Goal: Task Accomplishment & Management: Manage account settings

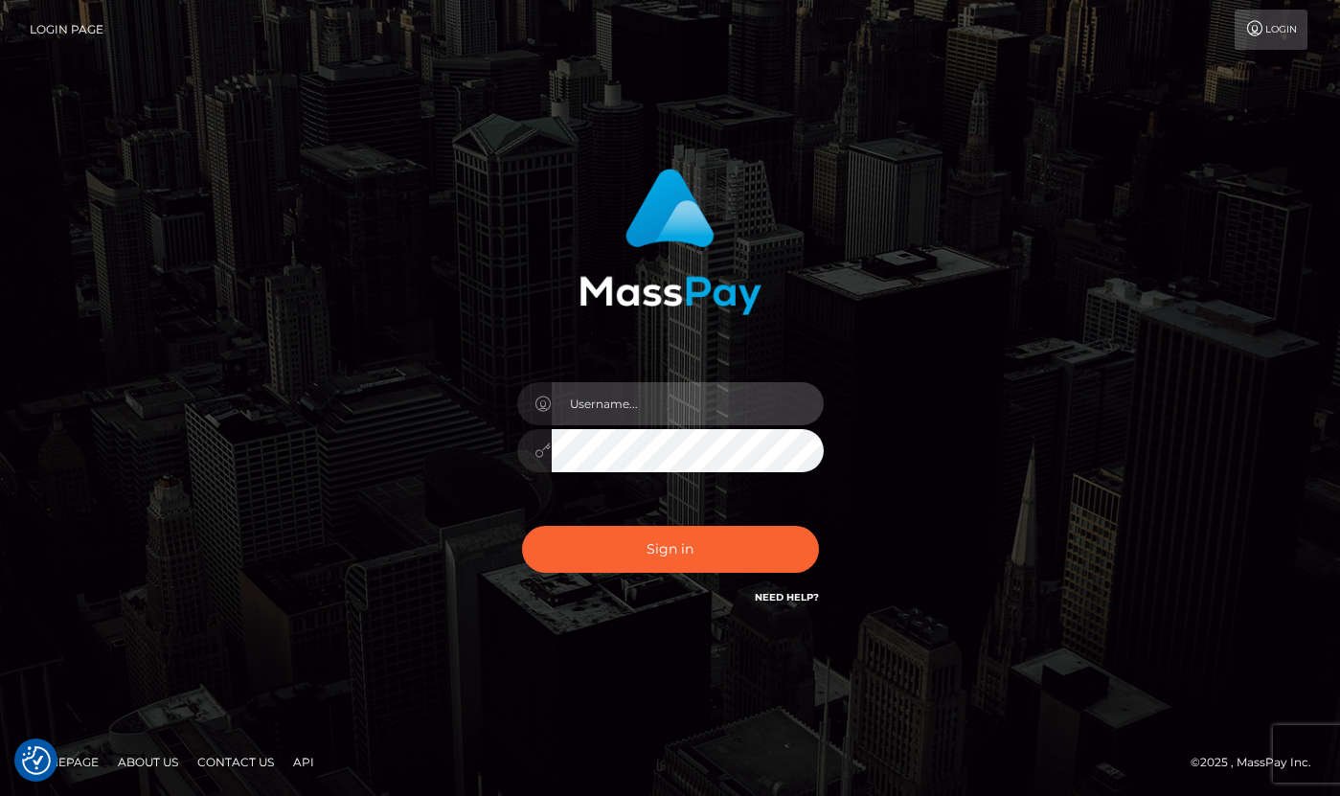
click at [637, 396] on input "text" at bounding box center [688, 403] width 272 height 43
type input "[PERSON_NAME]"
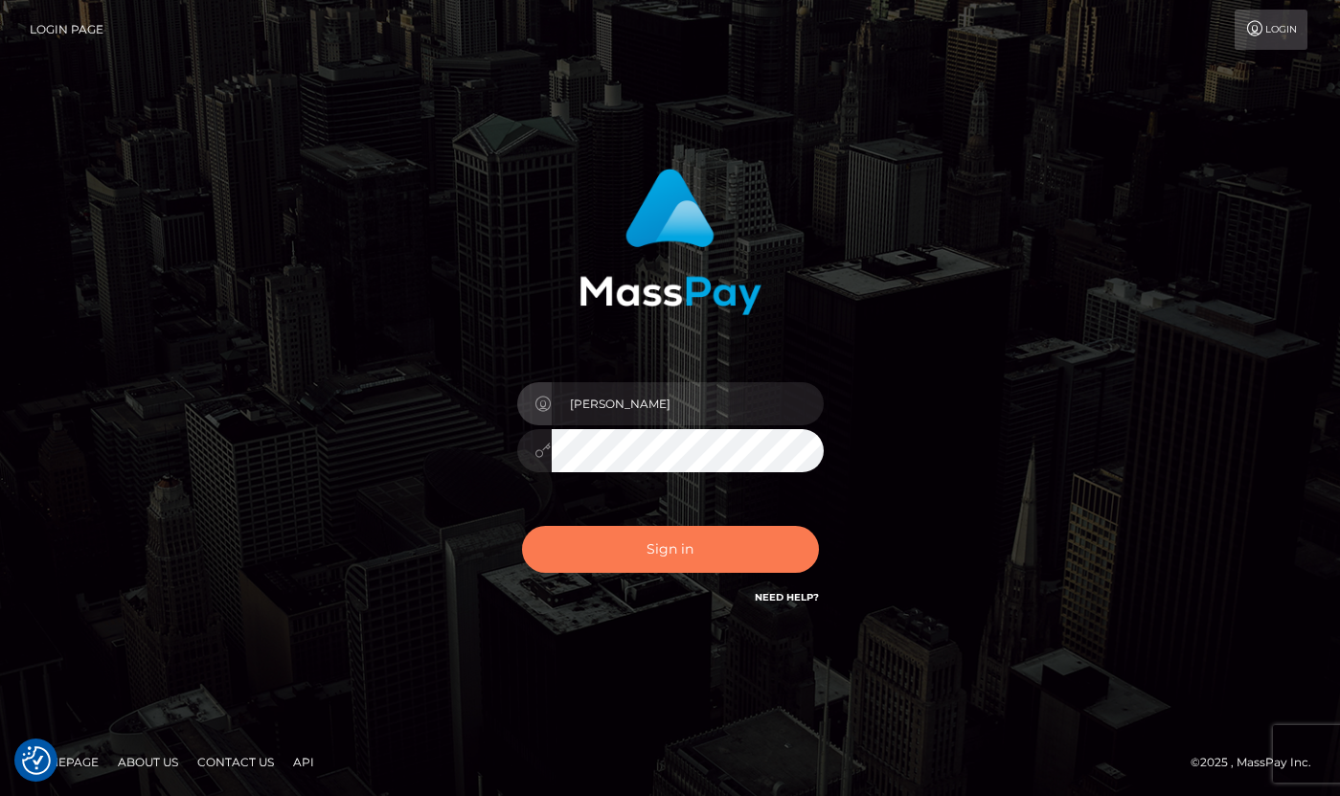
click at [690, 539] on button "Sign in" at bounding box center [670, 549] width 297 height 47
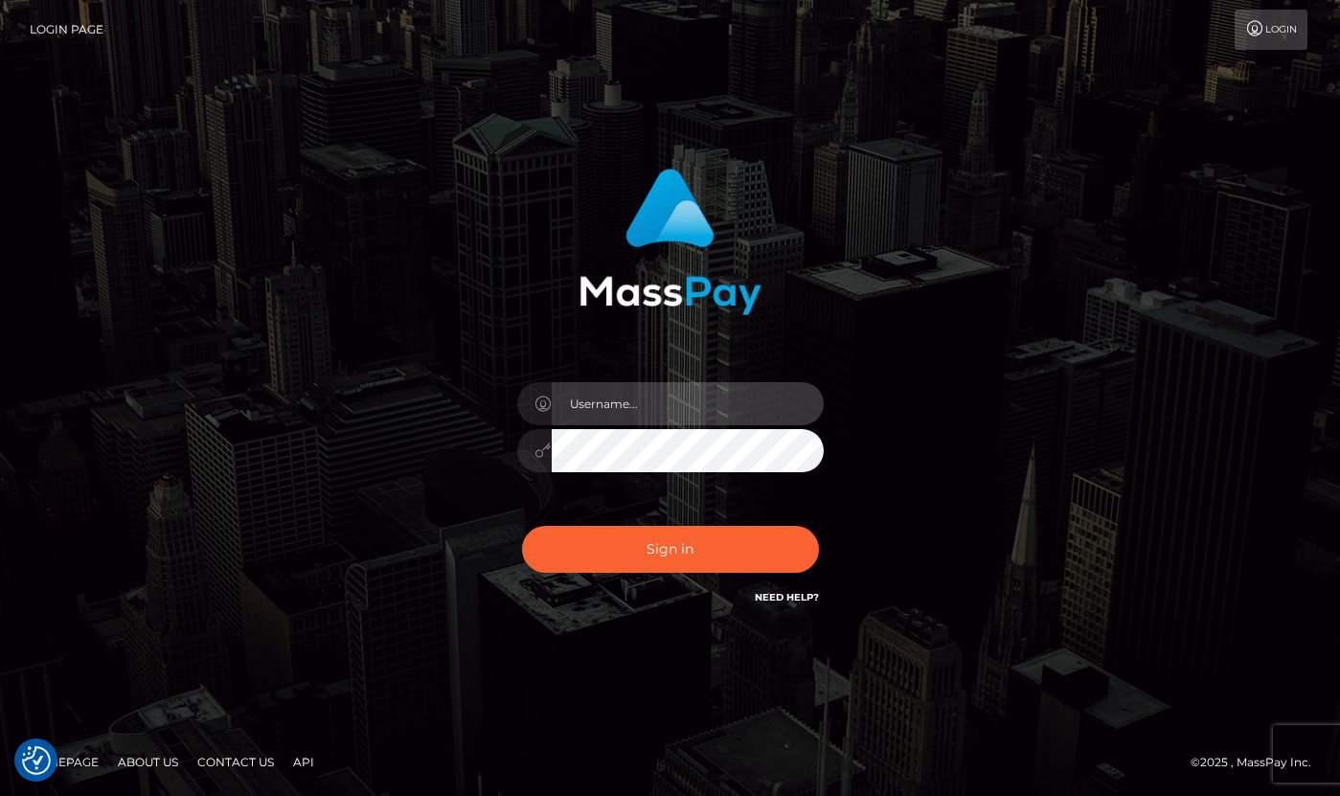
click at [707, 413] on input "text" at bounding box center [688, 403] width 272 height 43
type input "dany baker boulanger"
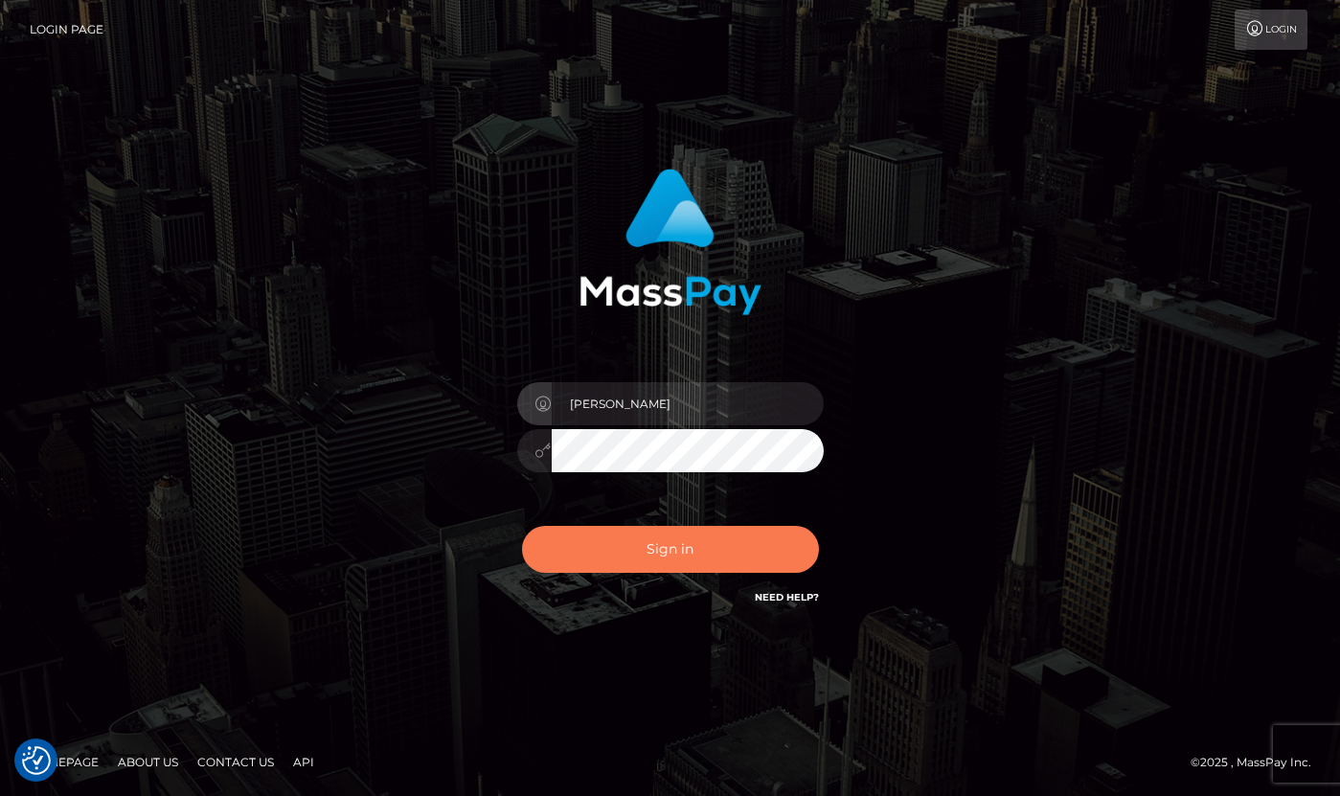
click at [687, 564] on button "Sign in" at bounding box center [670, 549] width 297 height 47
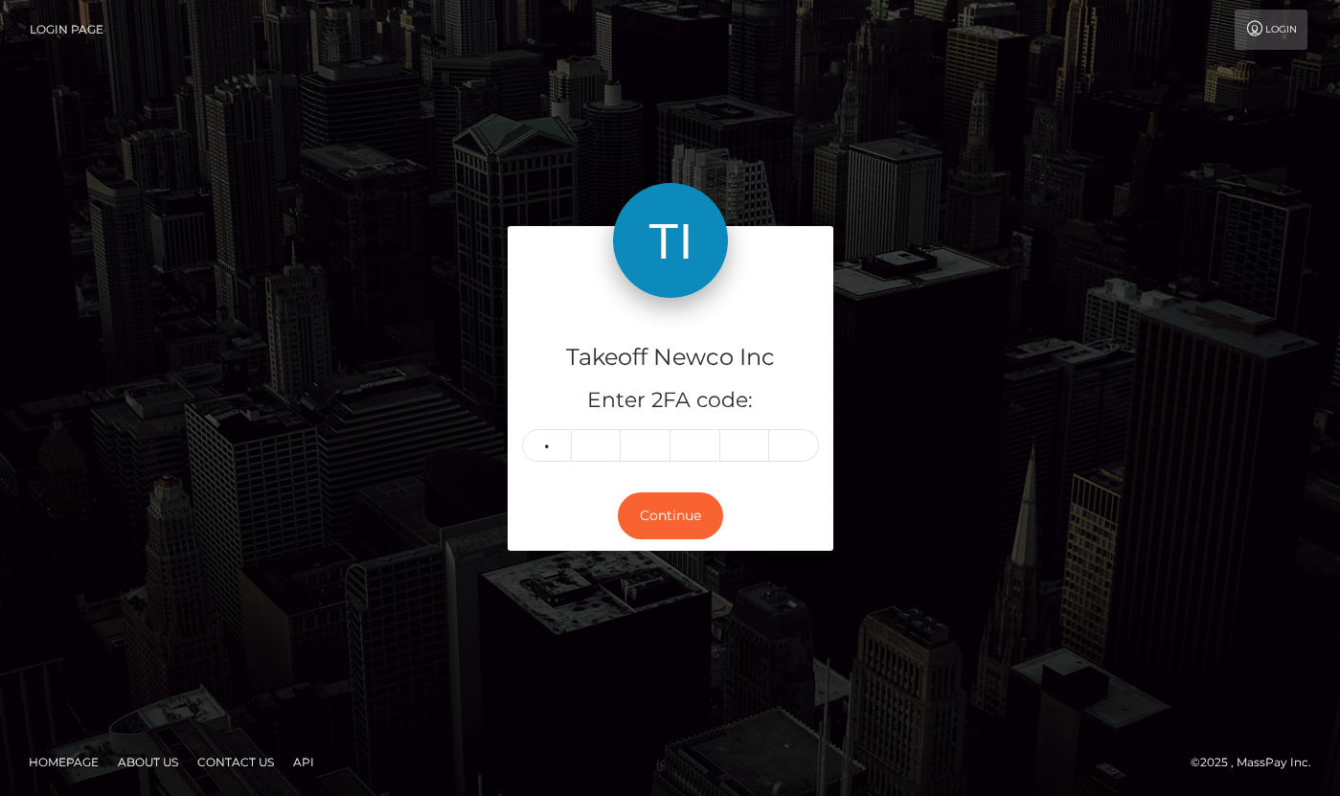
type input "4"
type input "6"
type input "1"
type input "7"
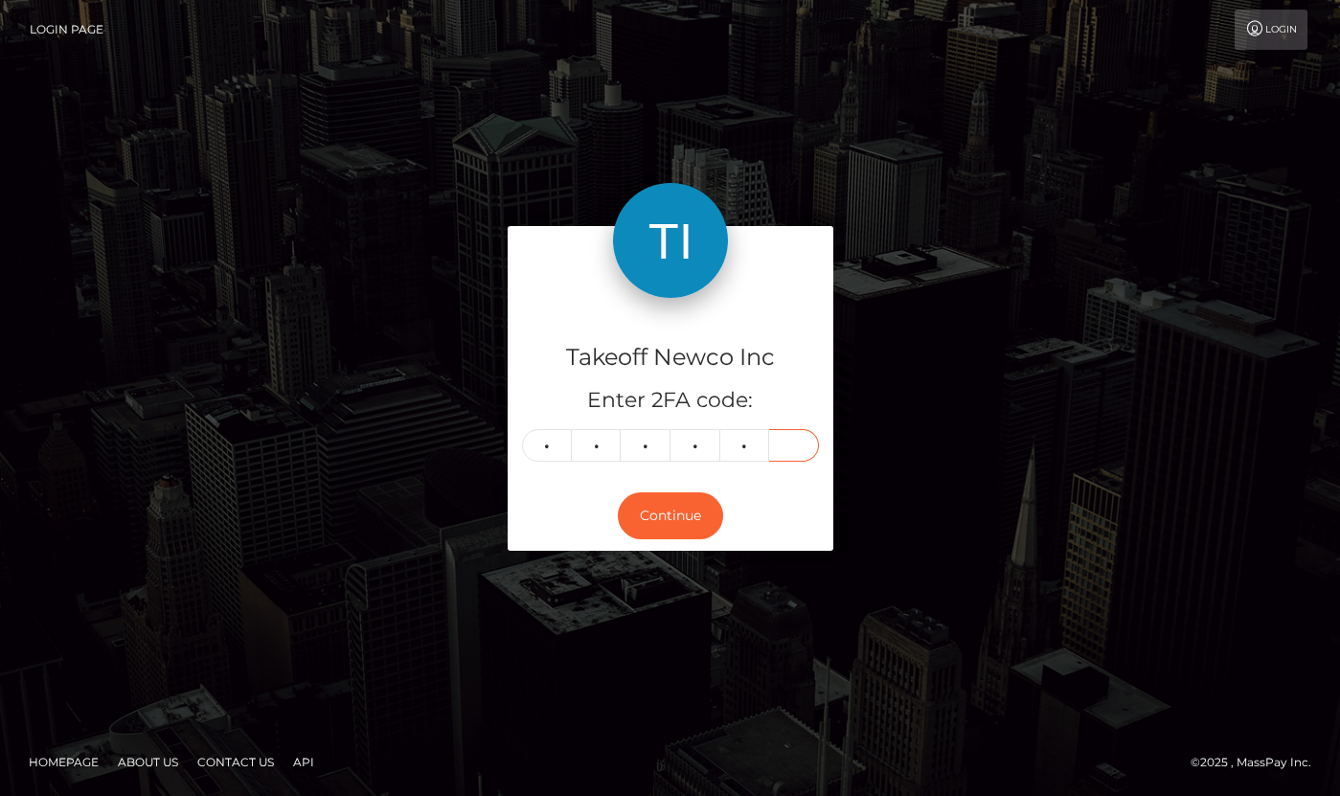
type input "7"
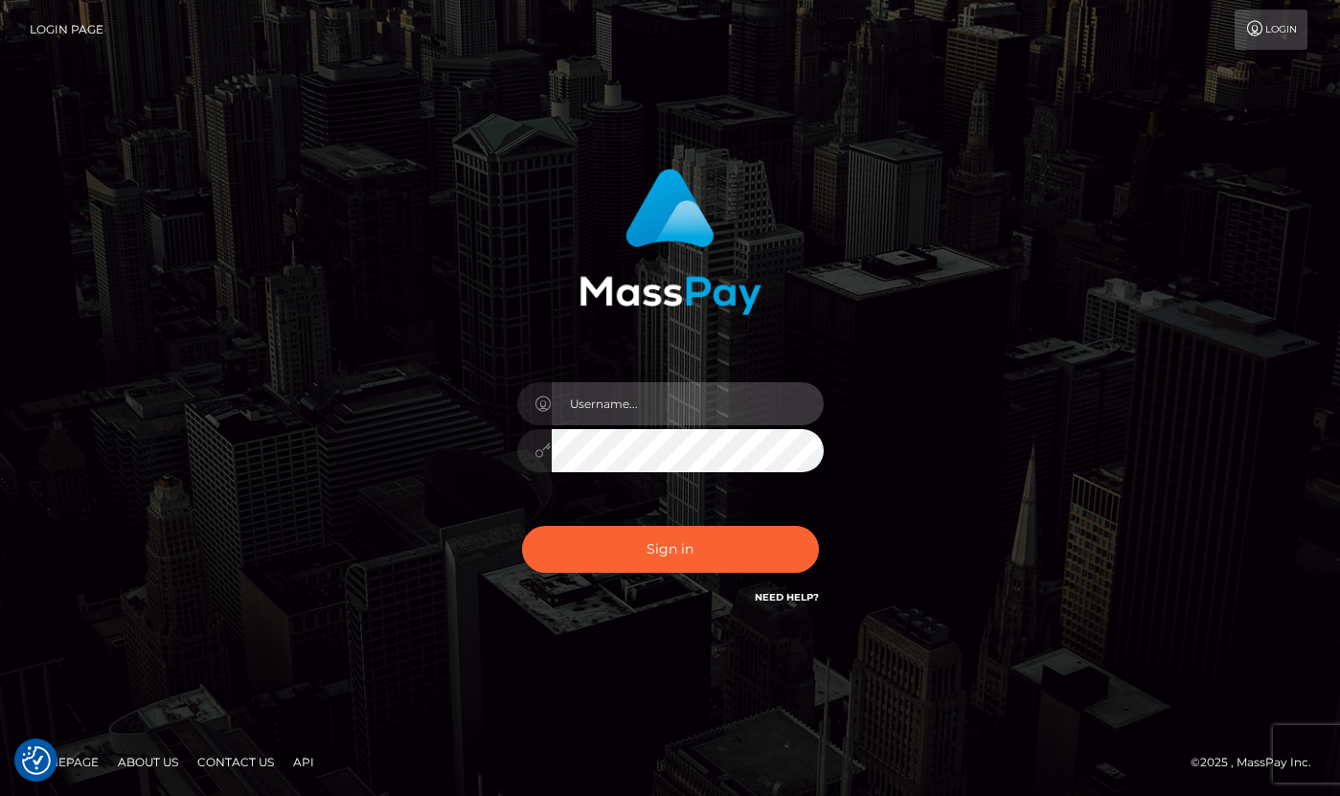
click at [659, 405] on input "text" at bounding box center [688, 403] width 272 height 43
type input "[PERSON_NAME]"
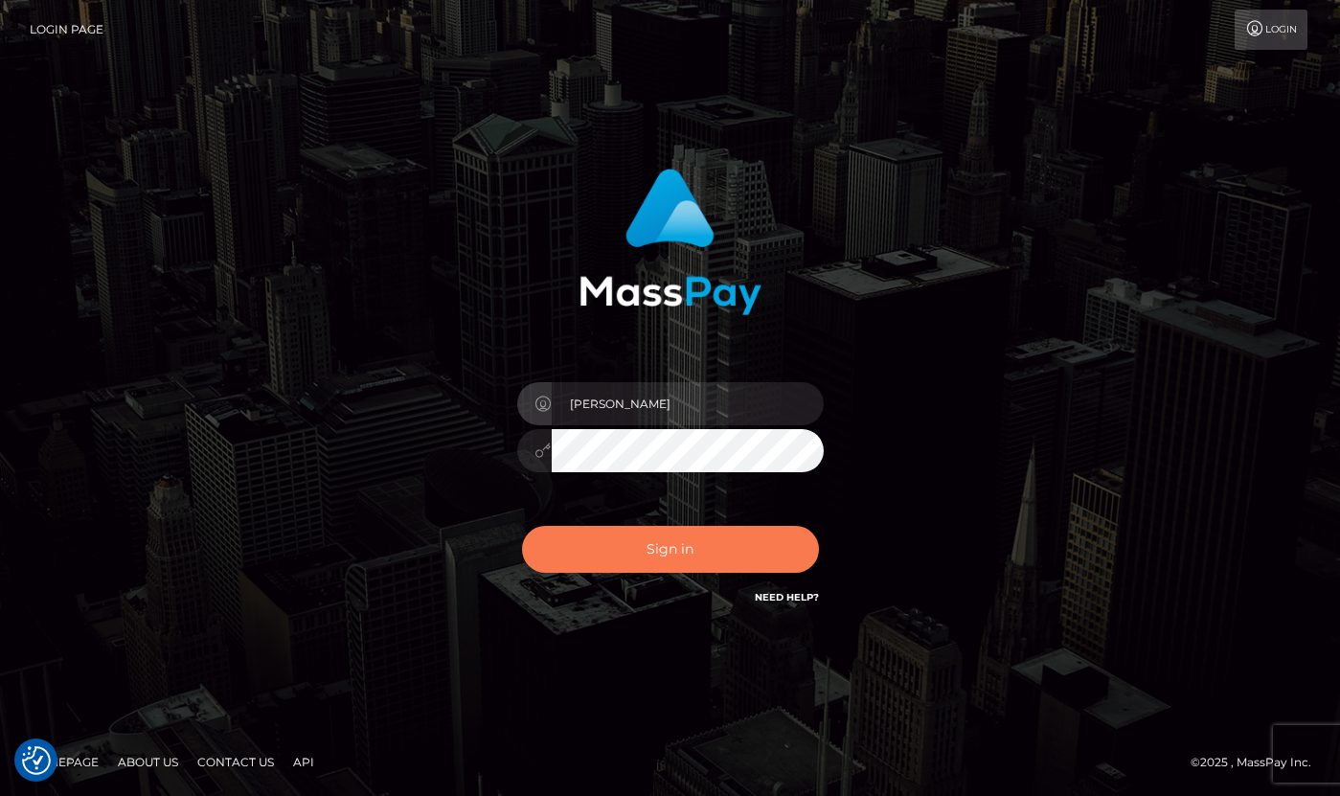
click at [697, 552] on button "Sign in" at bounding box center [670, 549] width 297 height 47
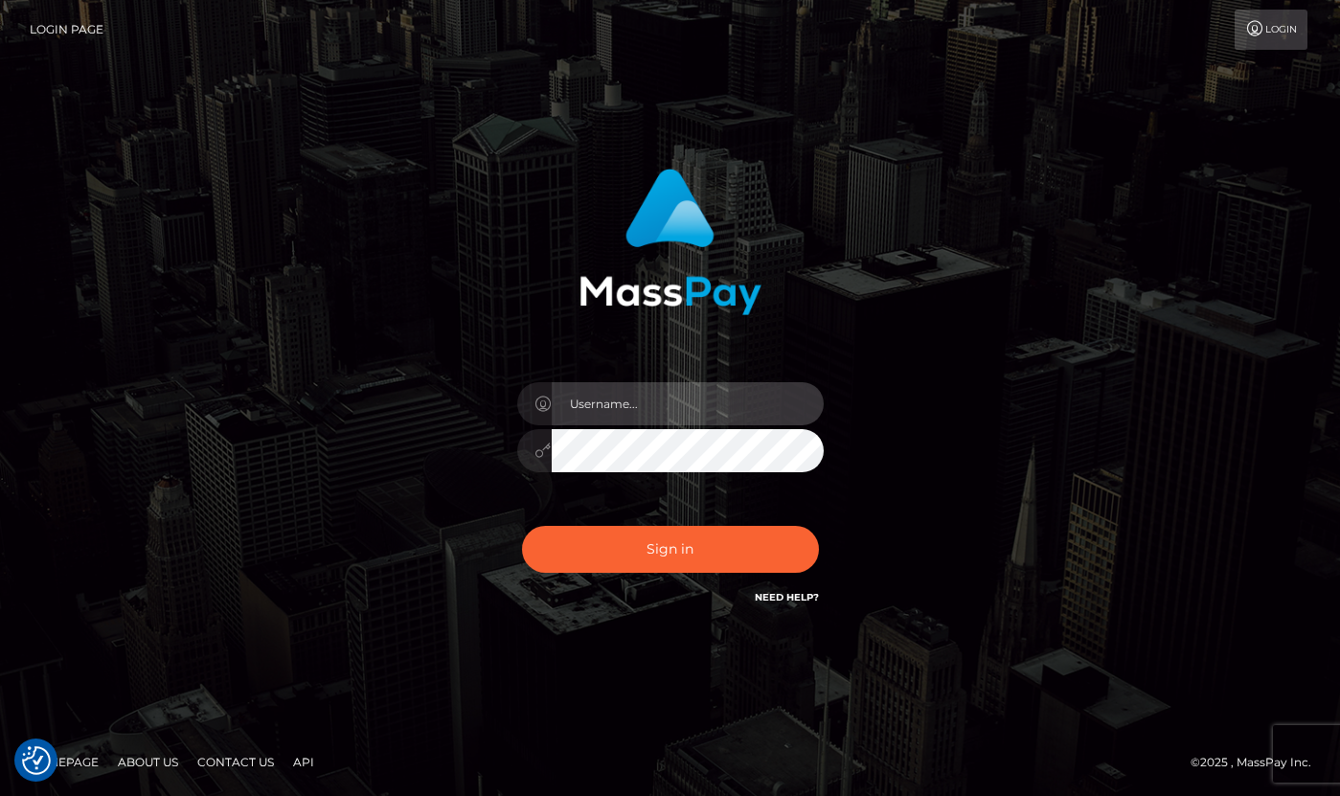
click at [719, 389] on input "text" at bounding box center [688, 403] width 272 height 43
type input "[PERSON_NAME]"
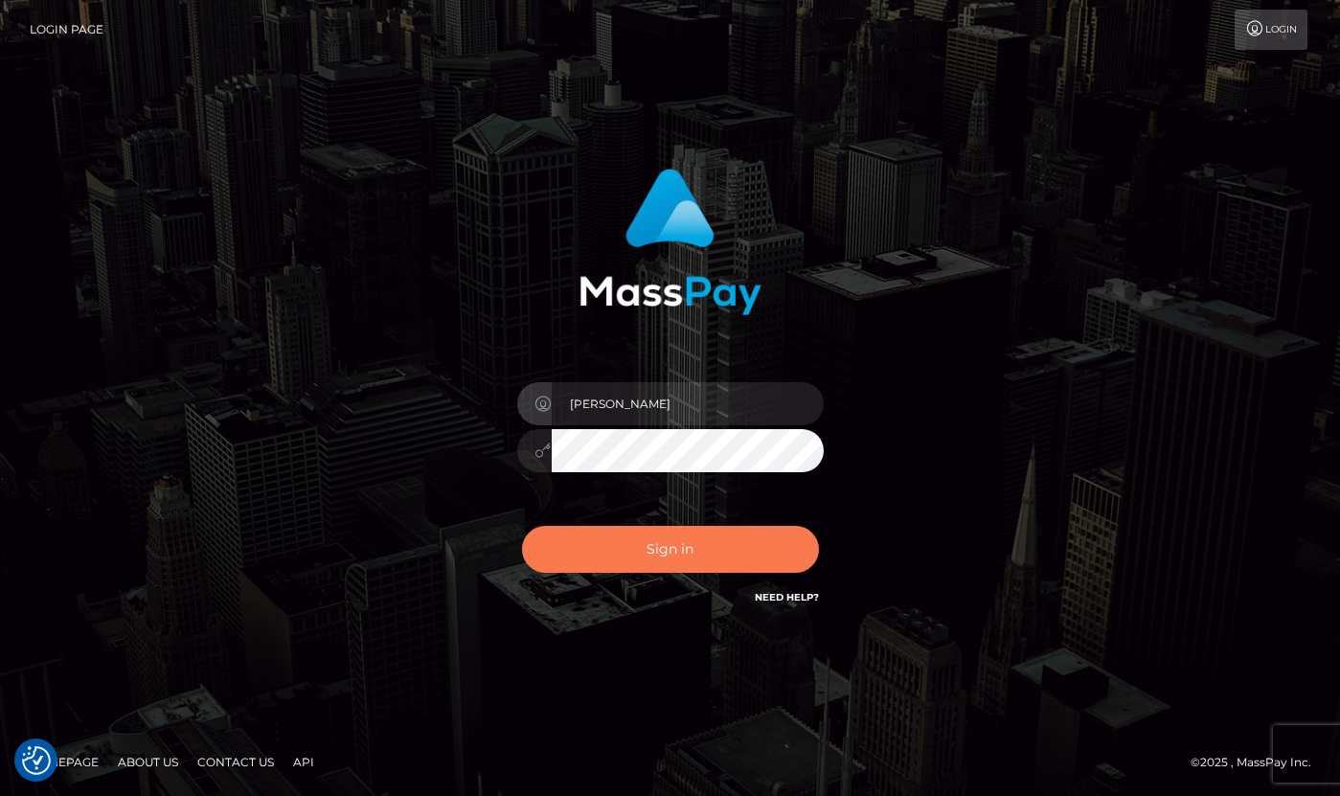
click at [719, 548] on button "Sign in" at bounding box center [670, 549] width 297 height 47
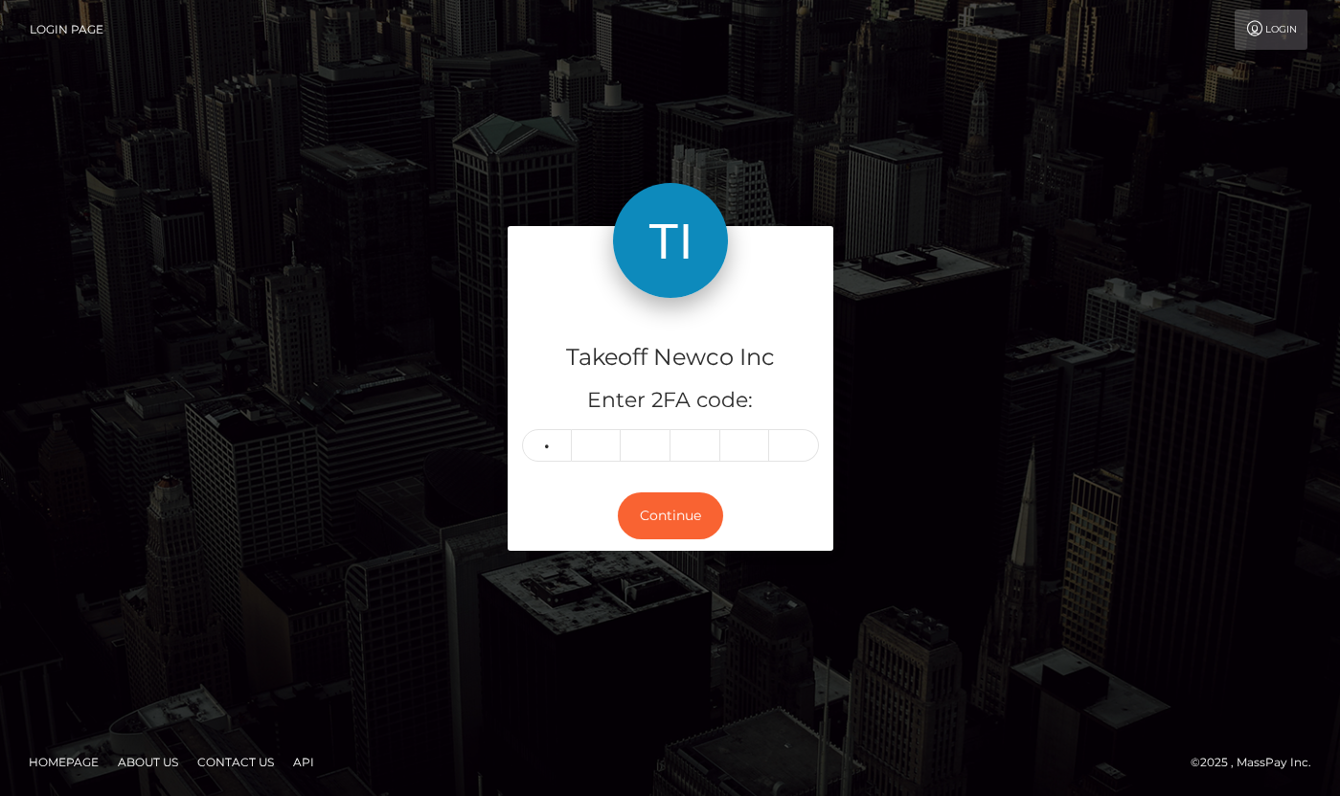
type input "6"
type input "2"
type input "4"
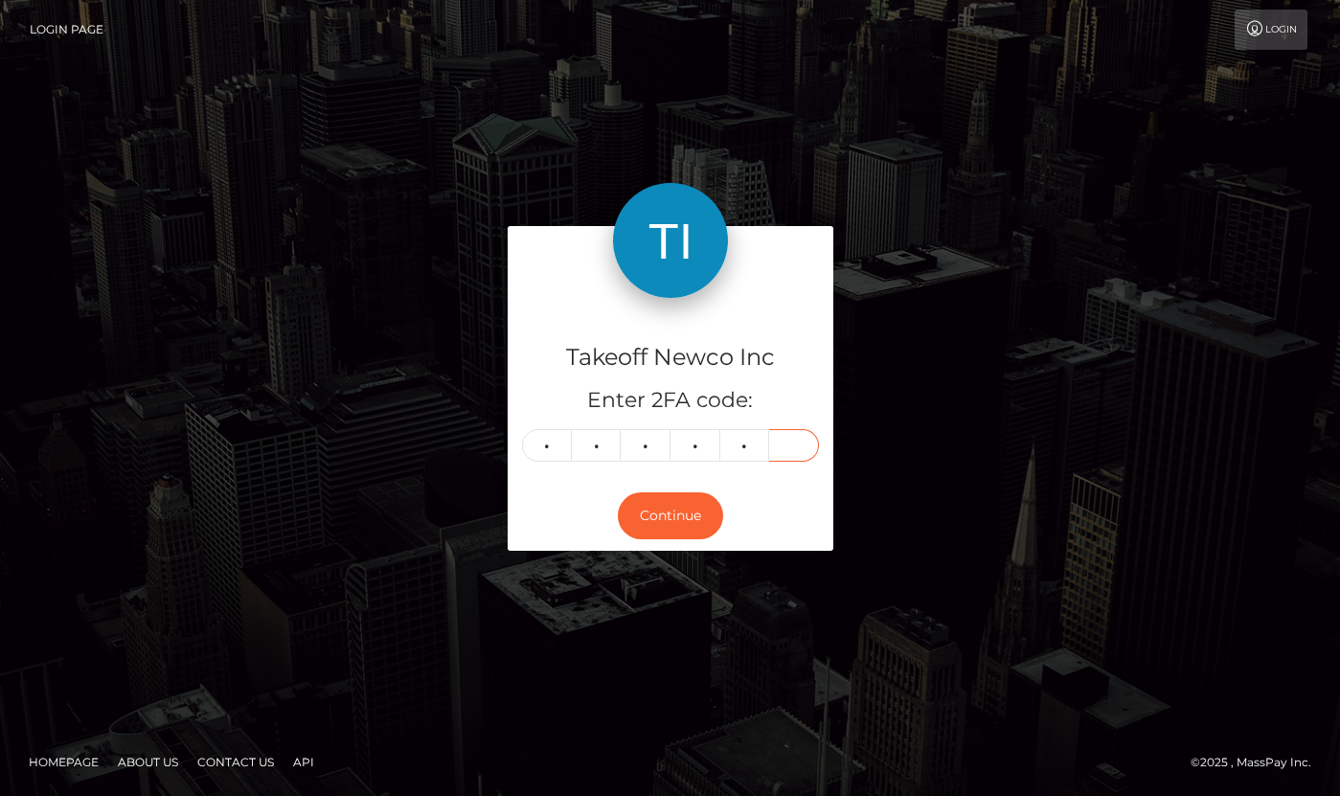
type input "1"
